Goal: Find specific page/section: Find specific page/section

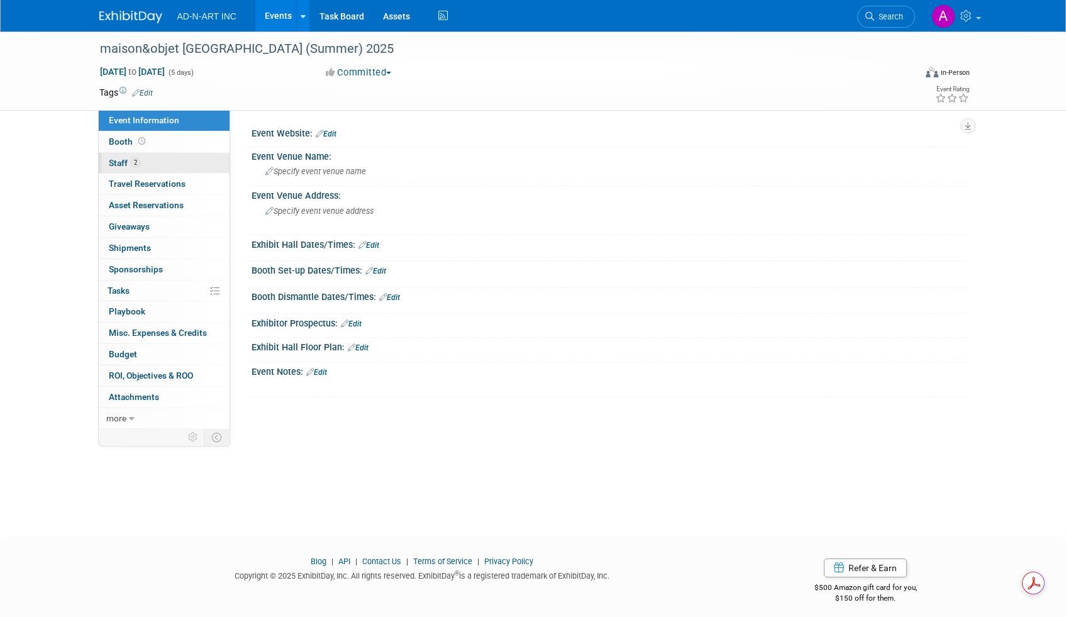
click at [155, 162] on link "2 Staff 2" at bounding box center [164, 163] width 131 height 21
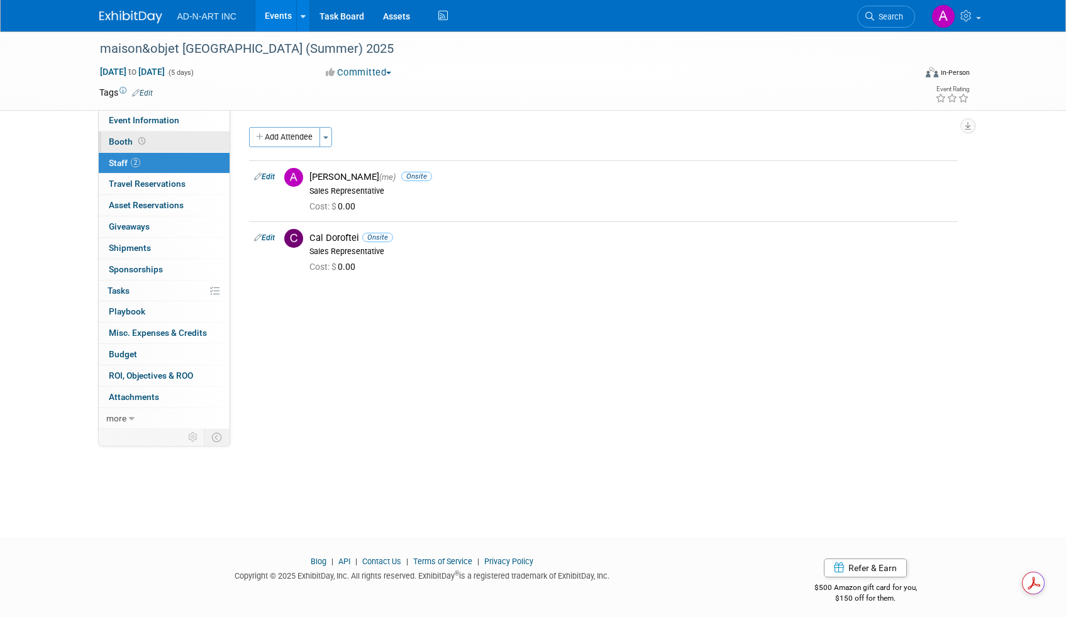
click at [157, 145] on link "Booth" at bounding box center [164, 141] width 131 height 21
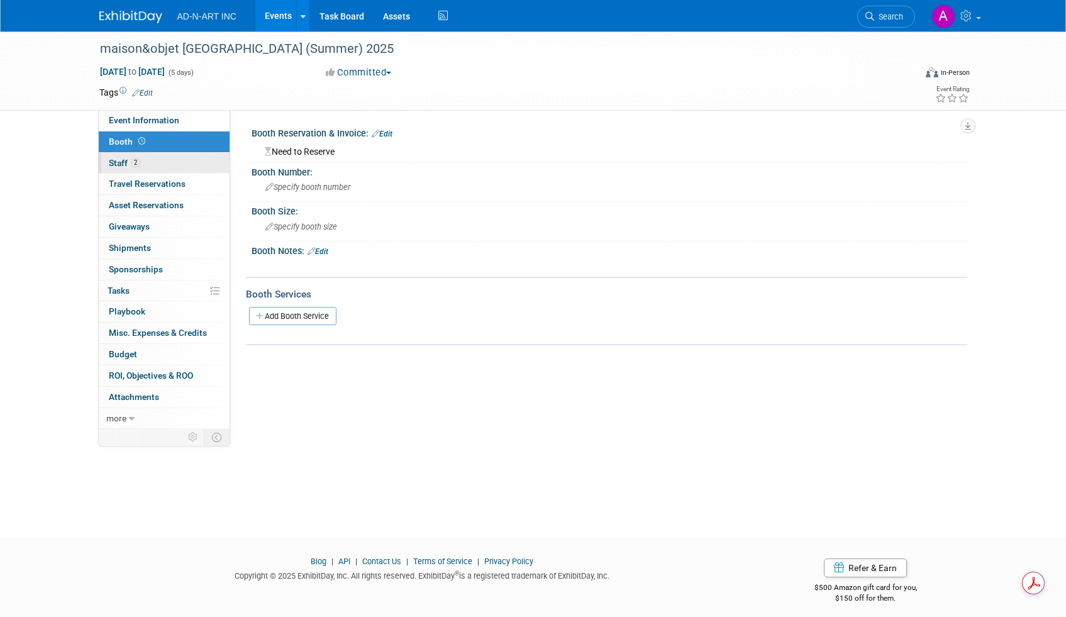
click at [154, 160] on link "2 Staff 2" at bounding box center [164, 163] width 131 height 21
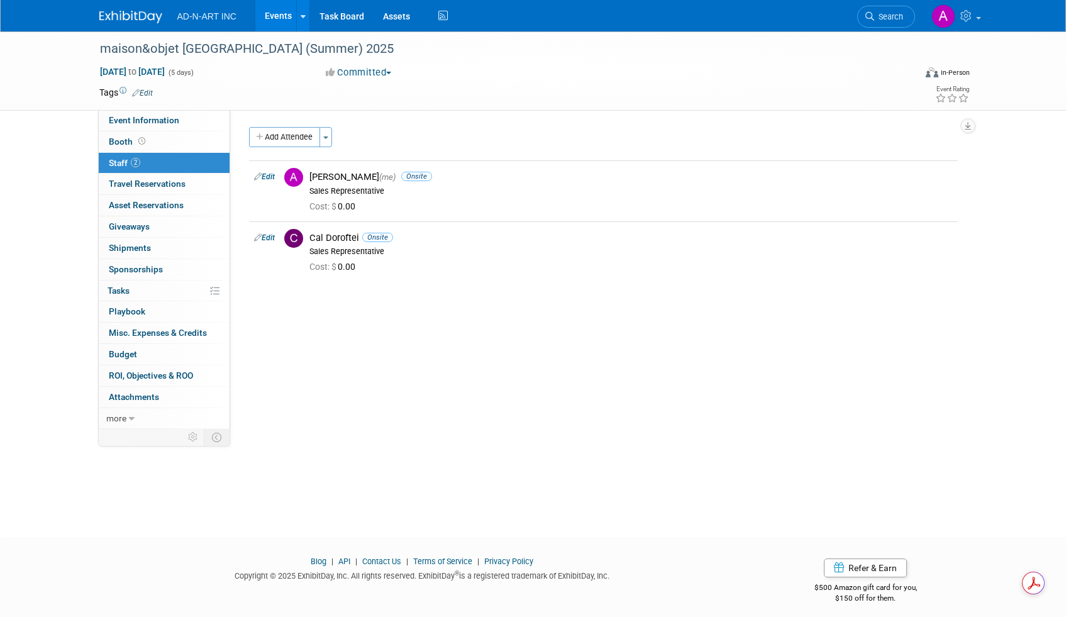
click at [157, 154] on link "2 Staff 2" at bounding box center [164, 163] width 131 height 21
click at [160, 140] on link "Booth" at bounding box center [164, 141] width 131 height 21
